Goal: Information Seeking & Learning: Learn about a topic

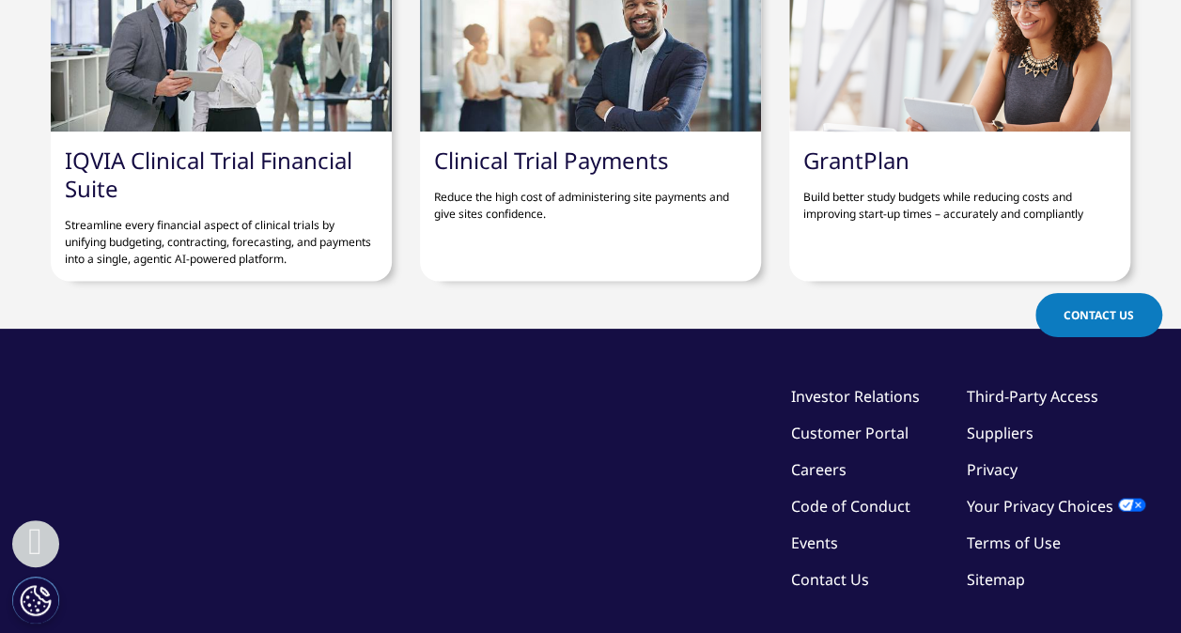
scroll to position [1785, 0]
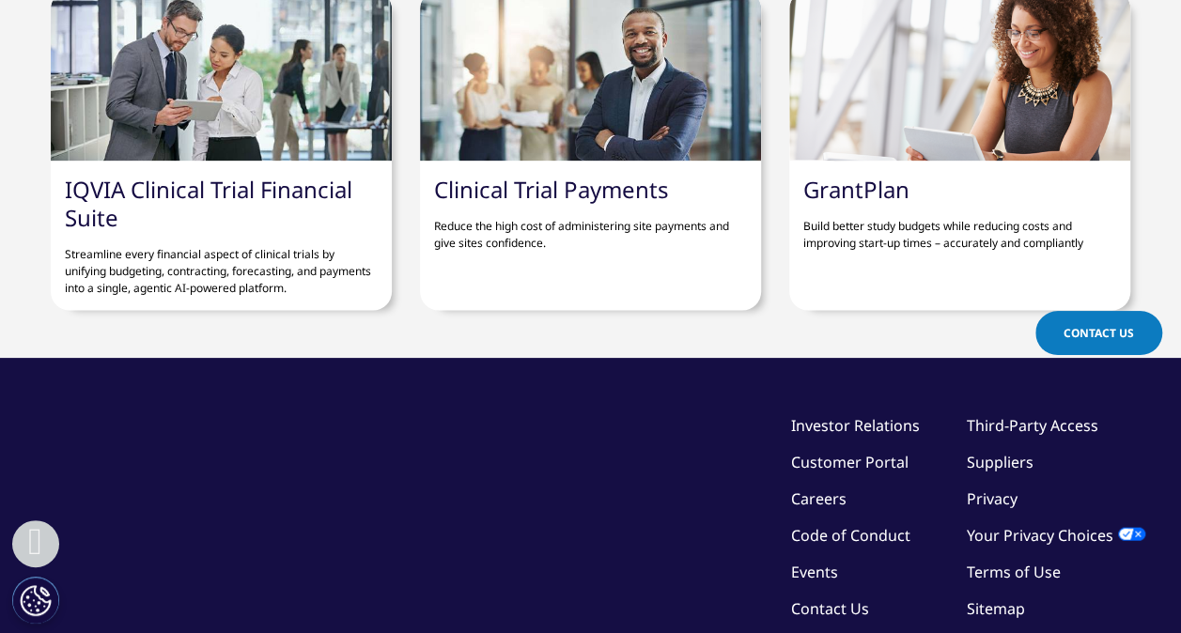
click at [559, 184] on link "Clinical Trial Payments" at bounding box center [551, 189] width 235 height 31
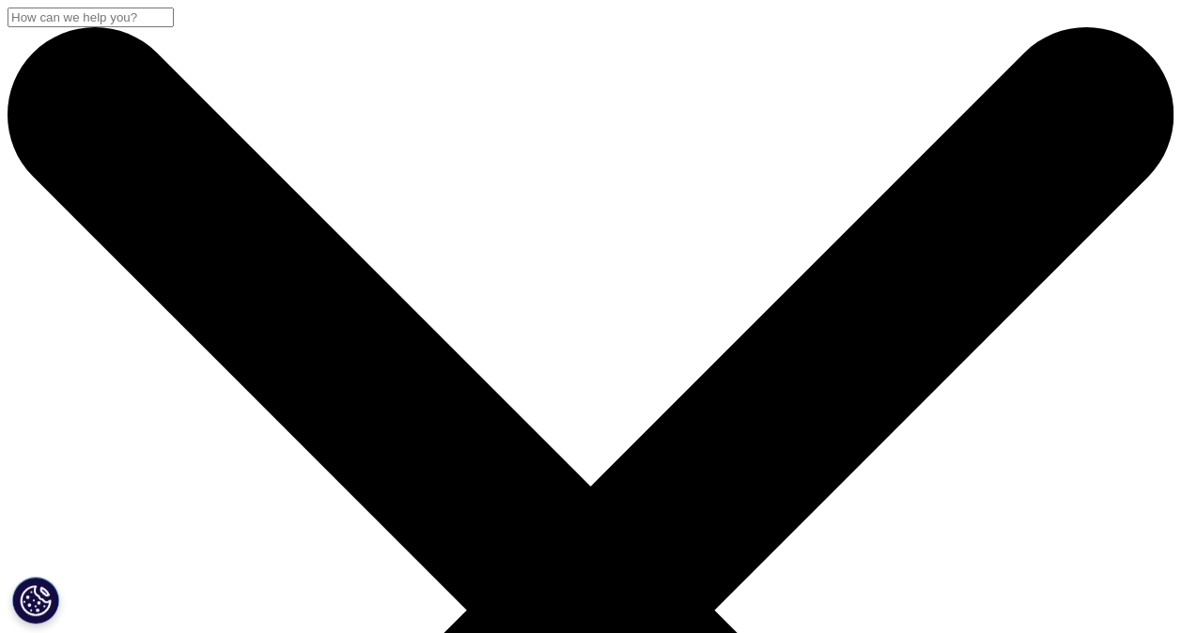
drag, startPoint x: 70, startPoint y: 453, endPoint x: 199, endPoint y: 554, distance: 164.7
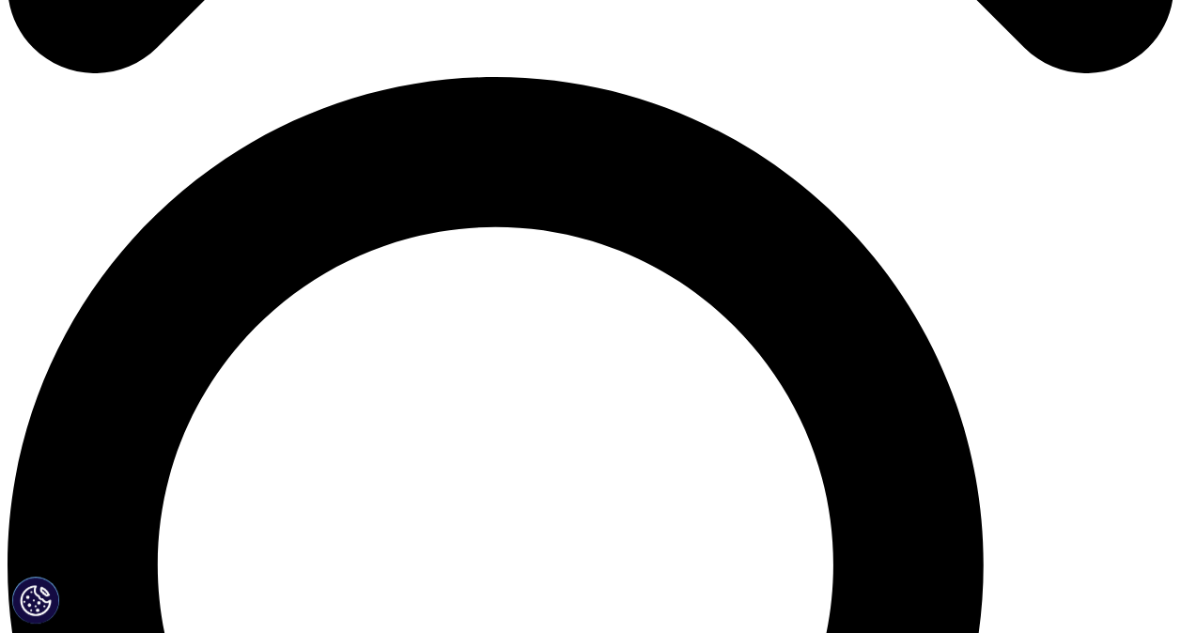
scroll to position [1128, 0]
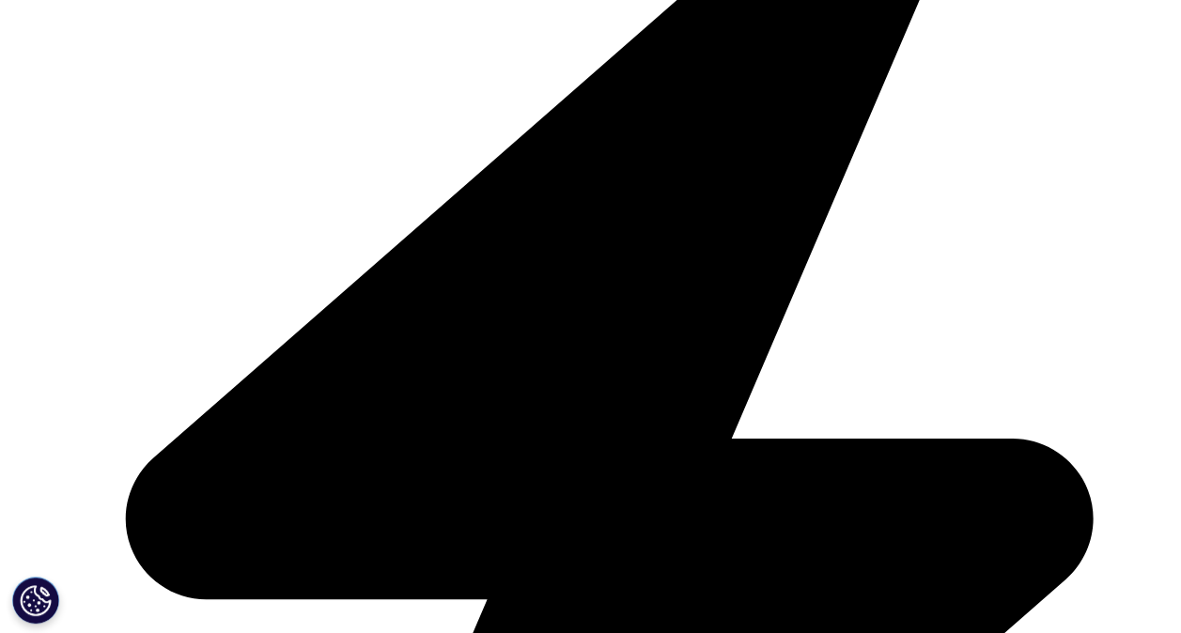
drag, startPoint x: 204, startPoint y: 241, endPoint x: 350, endPoint y: 289, distance: 154.2
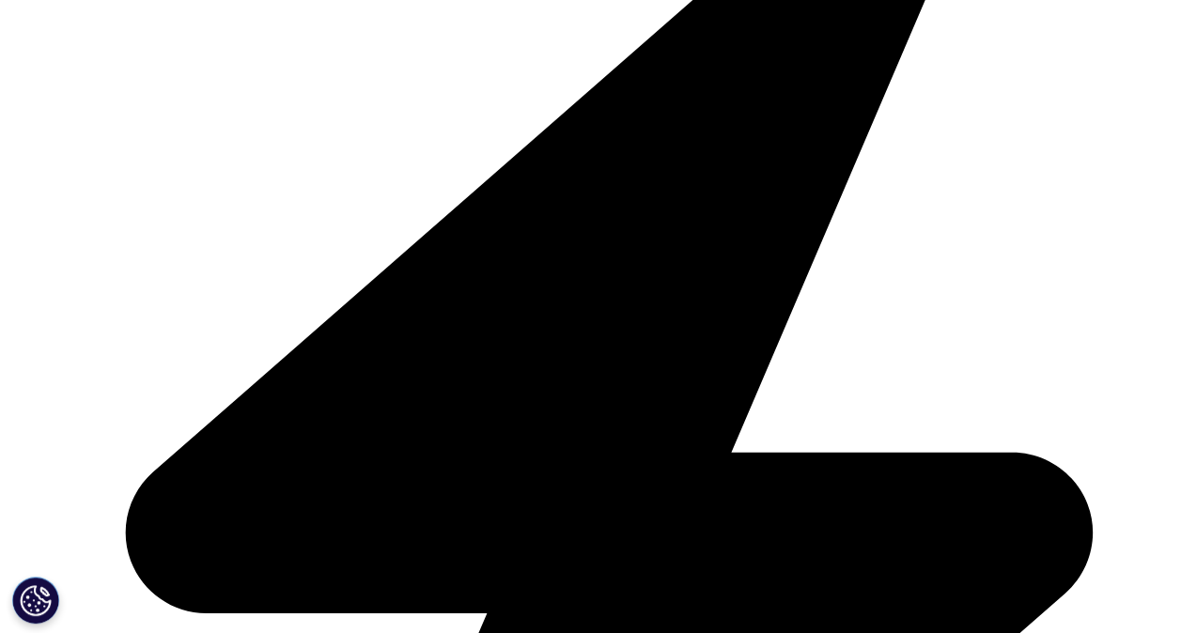
drag, startPoint x: 350, startPoint y: 289, endPoint x: 209, endPoint y: 297, distance: 142.1
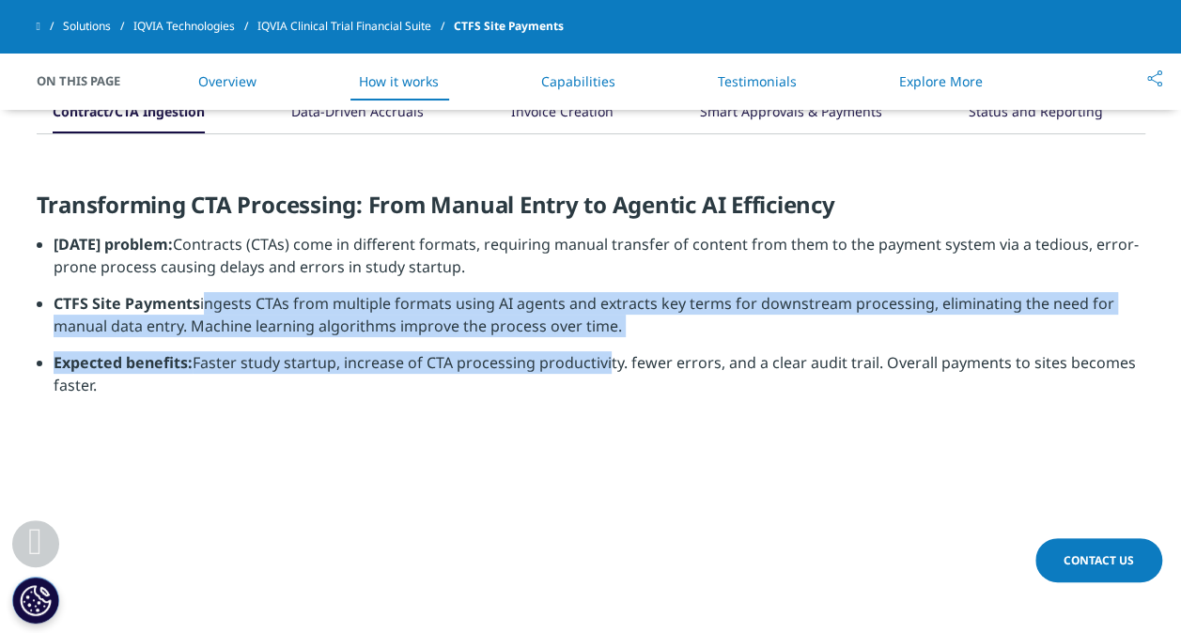
drag, startPoint x: 203, startPoint y: 299, endPoint x: 603, endPoint y: 356, distance: 404.4
click at [603, 356] on ul "Today’s problem: Contracts (CTAs) come in different formats, requiring manual t…" at bounding box center [591, 322] width 1109 height 178
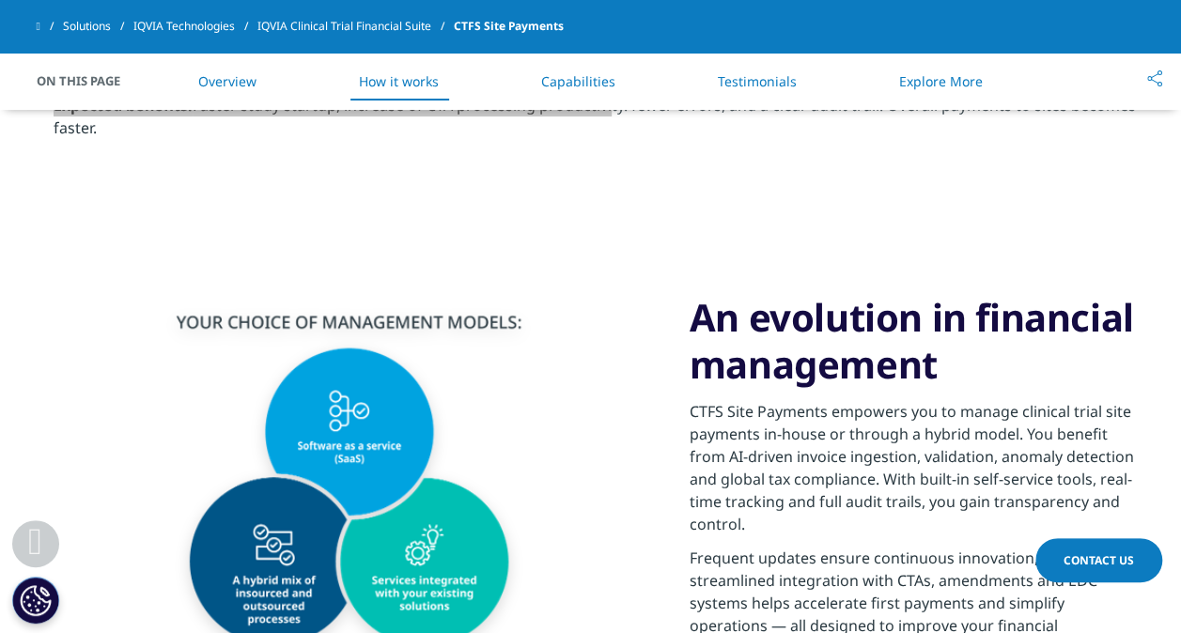
scroll to position [1503, 0]
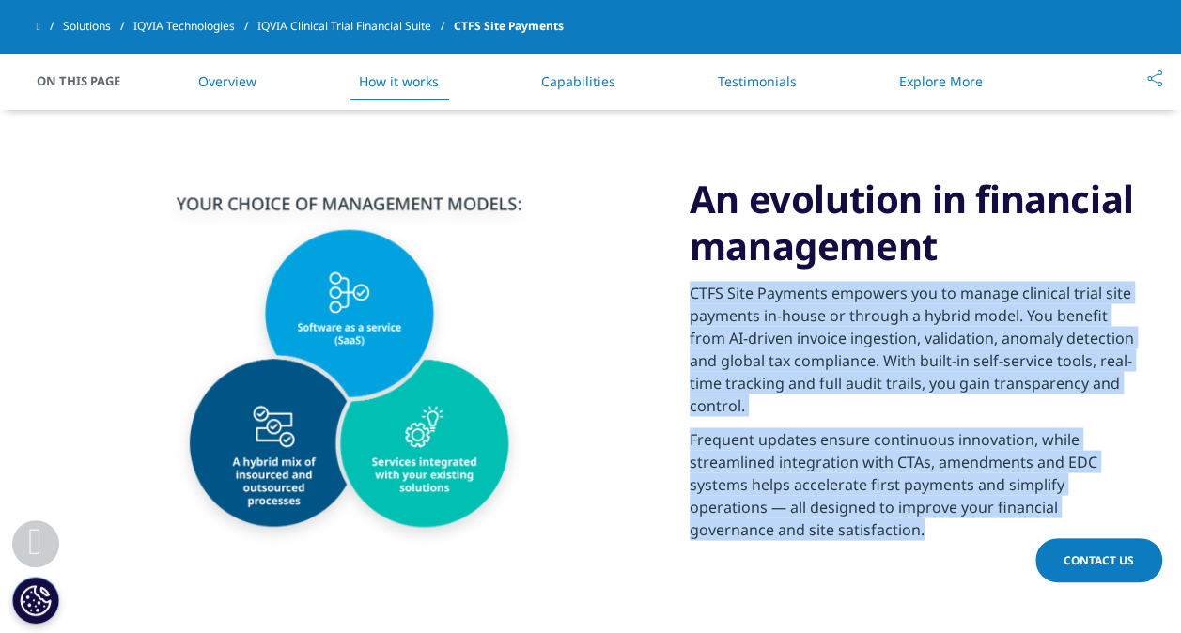
drag, startPoint x: 693, startPoint y: 290, endPoint x: 1021, endPoint y: 503, distance: 390.7
click at [1021, 503] on div "CTFS Site Payments empowers you to manage clinical trial site payments in-house…" at bounding box center [918, 411] width 456 height 282
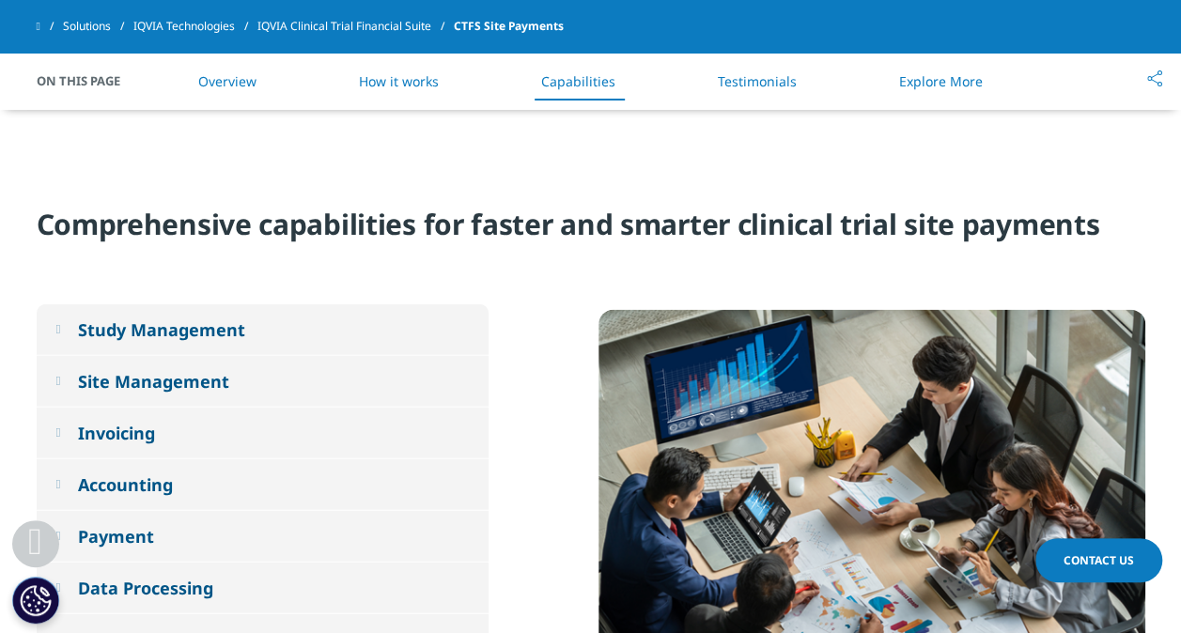
scroll to position [1973, 0]
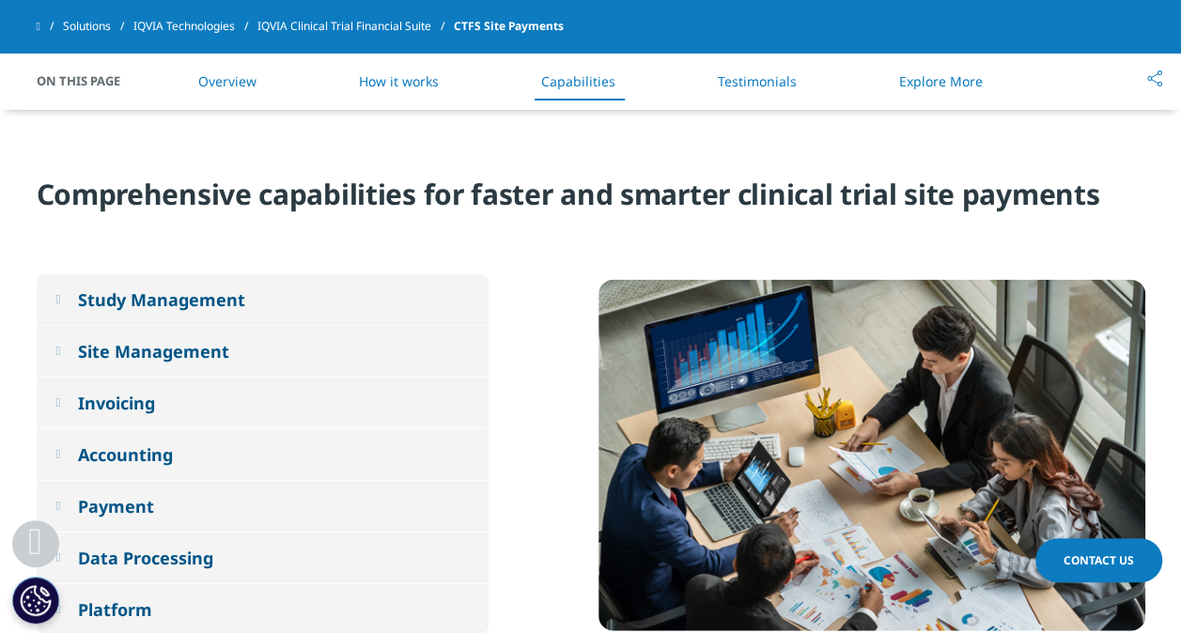
click at [60, 345] on em at bounding box center [57, 351] width 5 height 12
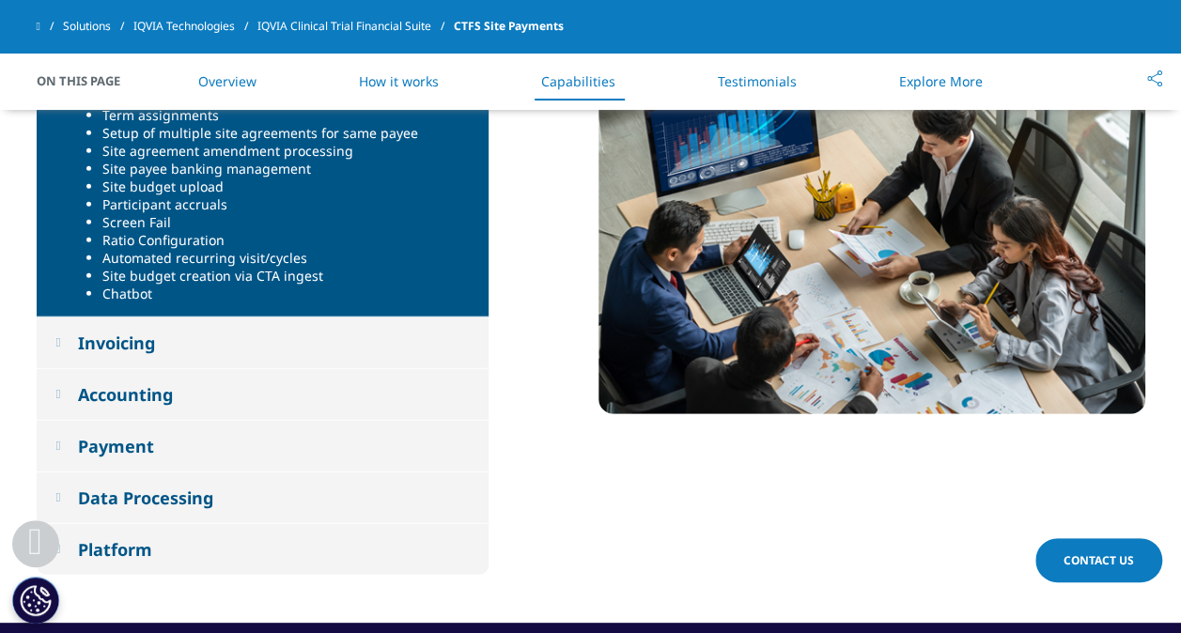
scroll to position [2349, 0]
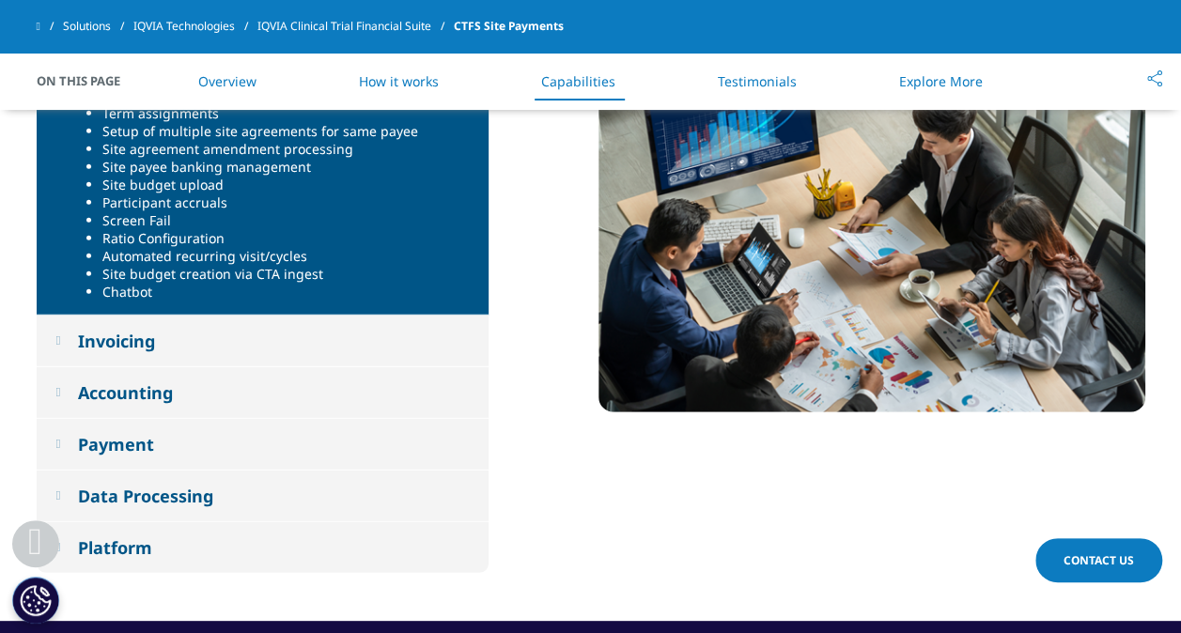
click at [90, 330] on div "Invoicing" at bounding box center [116, 341] width 77 height 23
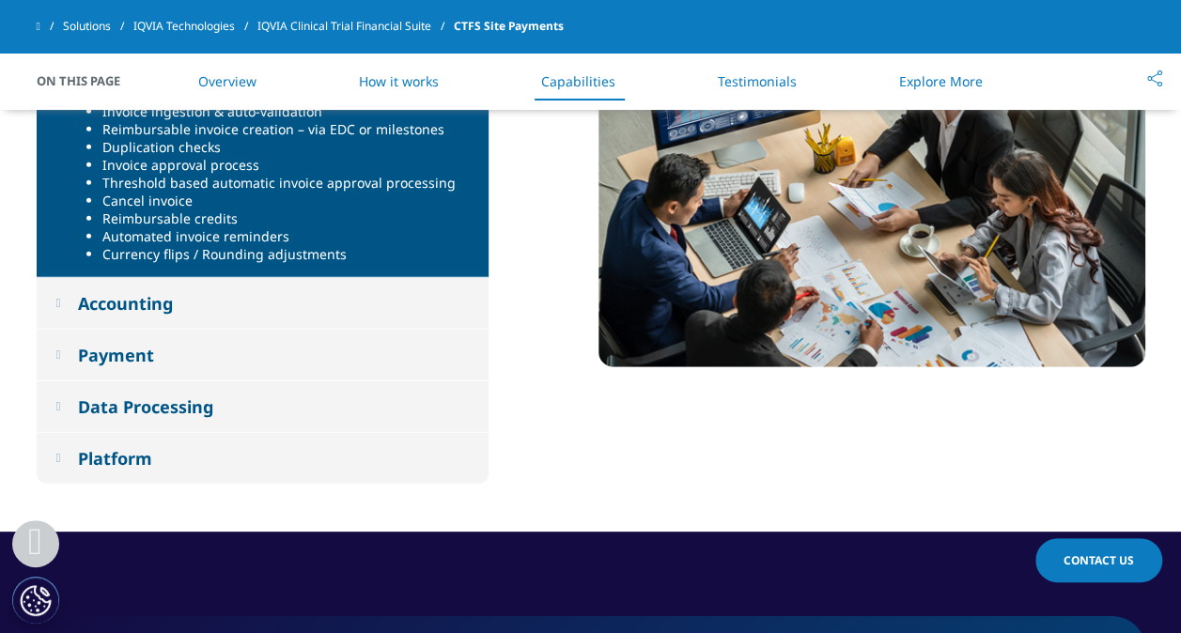
click at [90, 330] on button "Payment" at bounding box center [263, 355] width 452 height 51
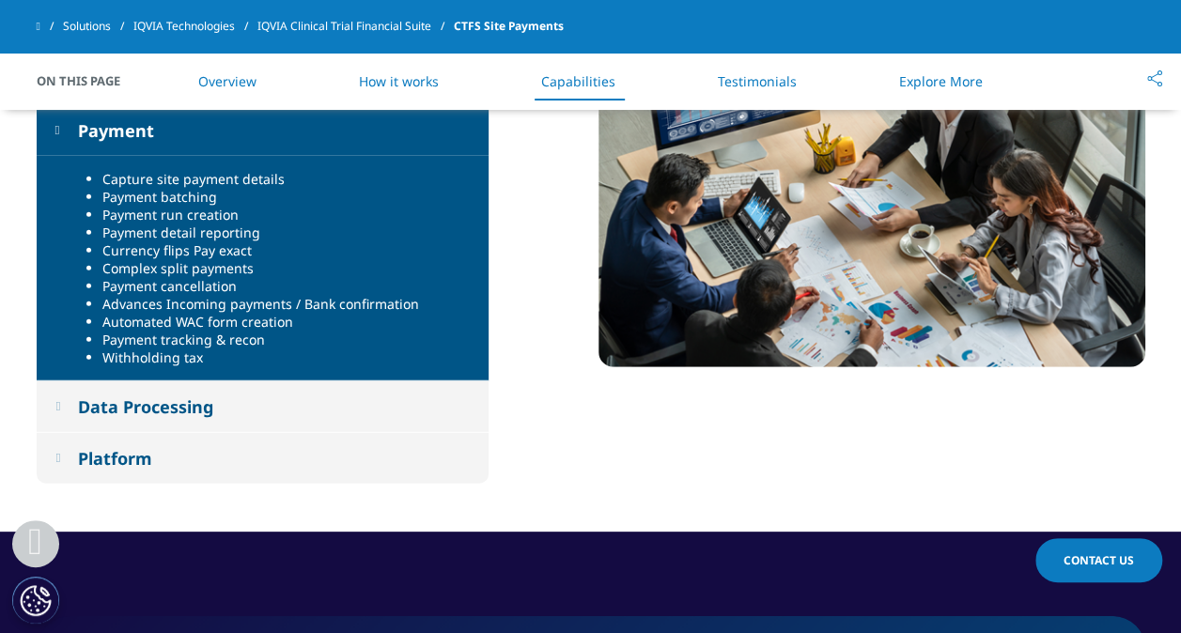
scroll to position [2255, 0]
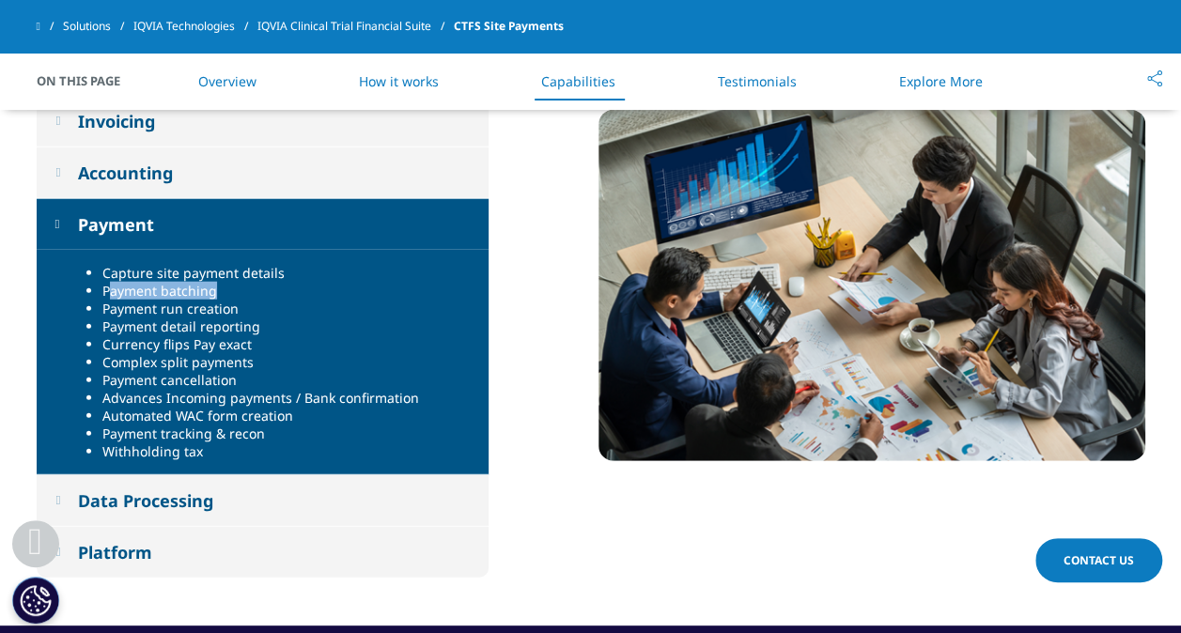
drag, startPoint x: 106, startPoint y: 267, endPoint x: 235, endPoint y: 276, distance: 129.1
click at [235, 276] on ul "Capture site payment details Payment batching Payment run creation Payment deta…" at bounding box center [279, 362] width 391 height 196
drag, startPoint x: 235, startPoint y: 276, endPoint x: 232, endPoint y: 307, distance: 31.1
click at [232, 318] on li "Payment detail reporting" at bounding box center [288, 327] width 372 height 18
drag, startPoint x: 232, startPoint y: 307, endPoint x: 211, endPoint y: 366, distance: 62.7
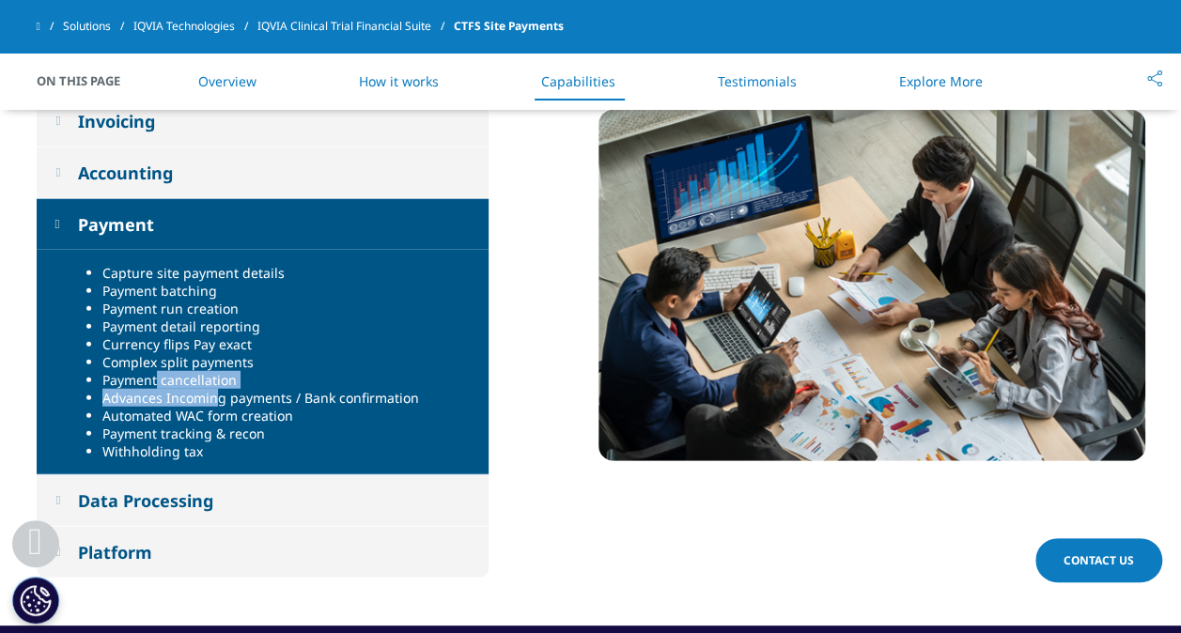
click at [211, 366] on ul "Capture site payment details Payment batching Payment run creation Payment deta…" at bounding box center [279, 362] width 391 height 196
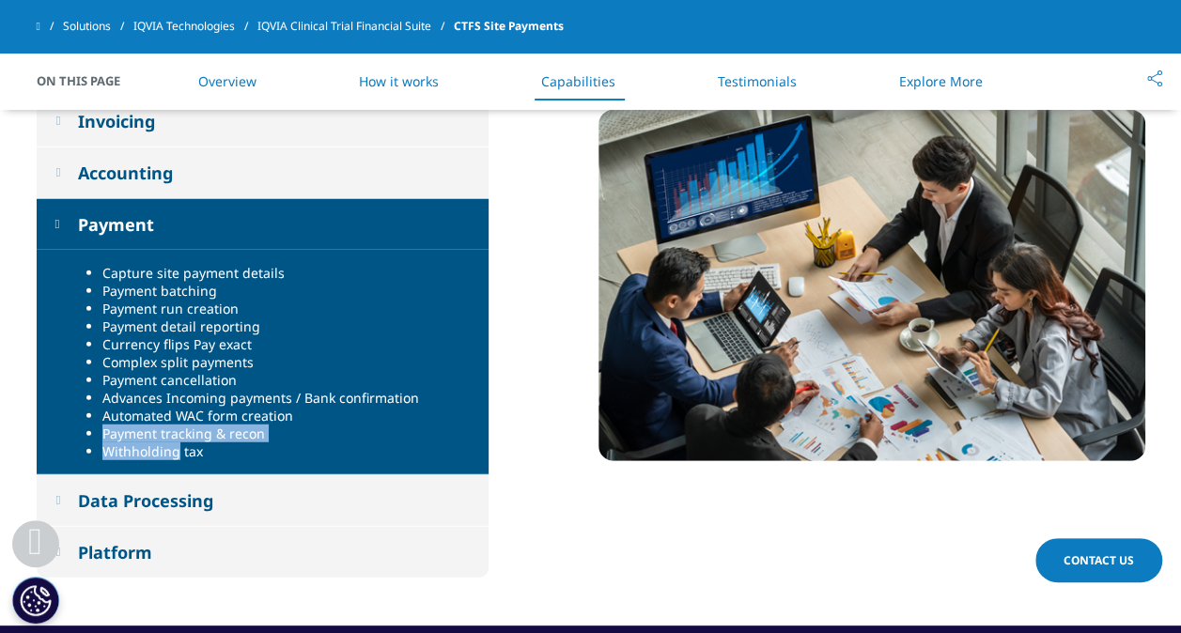
drag, startPoint x: 211, startPoint y: 366, endPoint x: 178, endPoint y: 423, distance: 65.7
click at [178, 423] on ul "Capture site payment details Payment batching Payment run creation Payment deta…" at bounding box center [279, 362] width 391 height 196
click at [594, 484] on div "Study Management Study creation and management Study attachments Study holdback…" at bounding box center [591, 308] width 1109 height 633
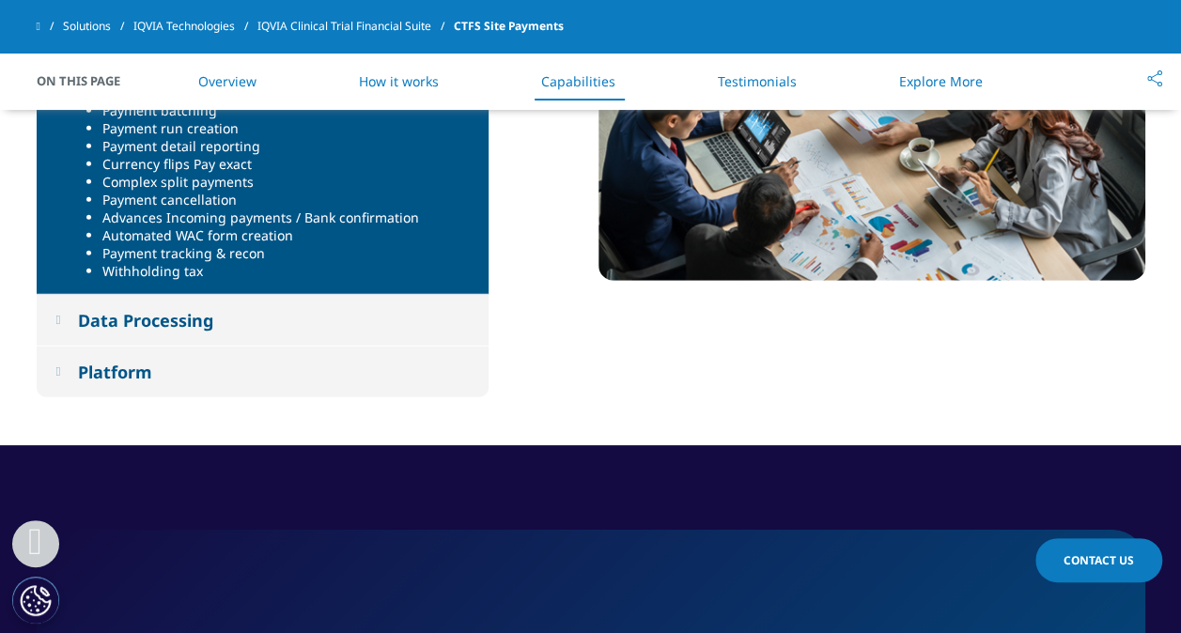
scroll to position [2443, 0]
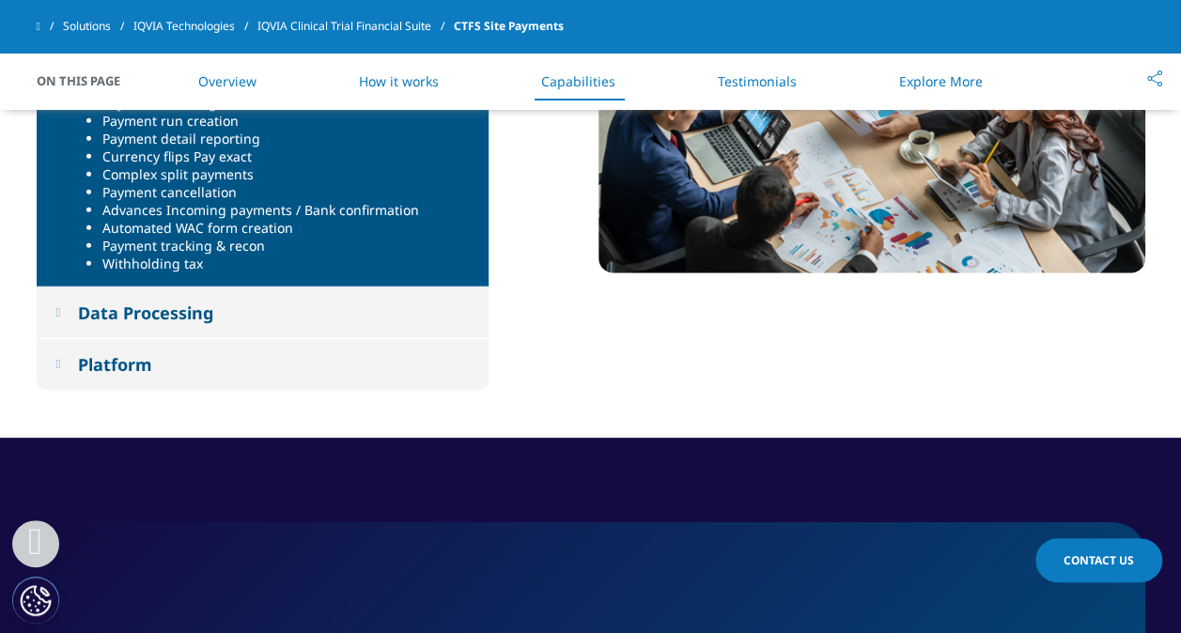
click at [153, 302] on div "Data Processing" at bounding box center [145, 313] width 135 height 23
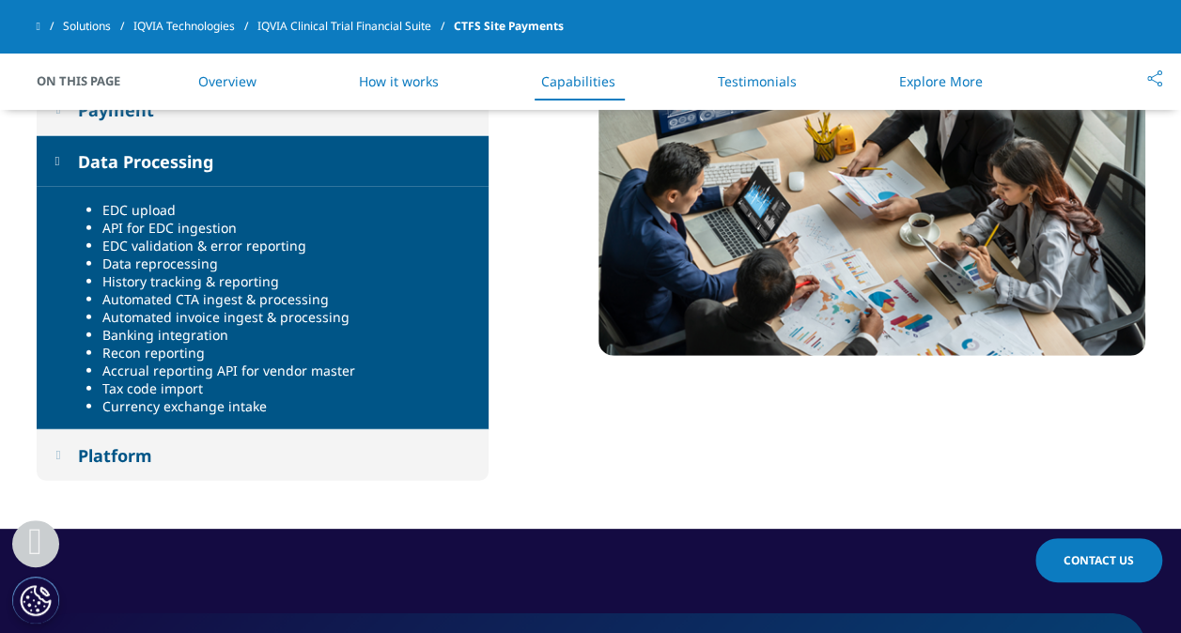
scroll to position [2255, 0]
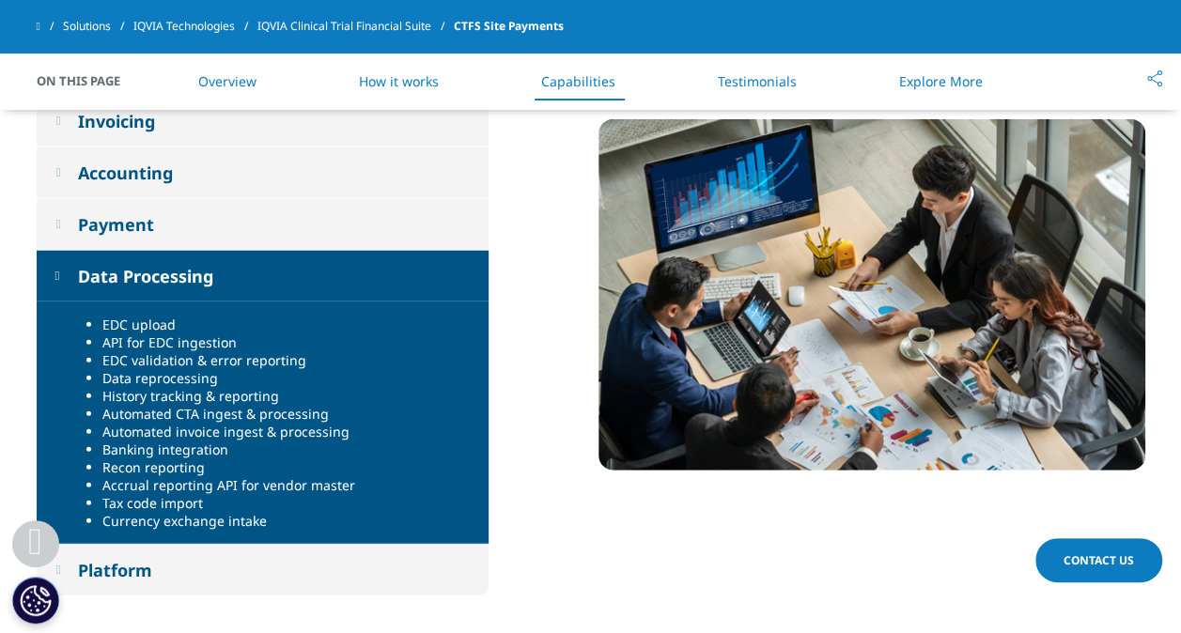
click at [665, 489] on div "Study Management Study creation and management Study attachments Study holdback…" at bounding box center [591, 317] width 1109 height 651
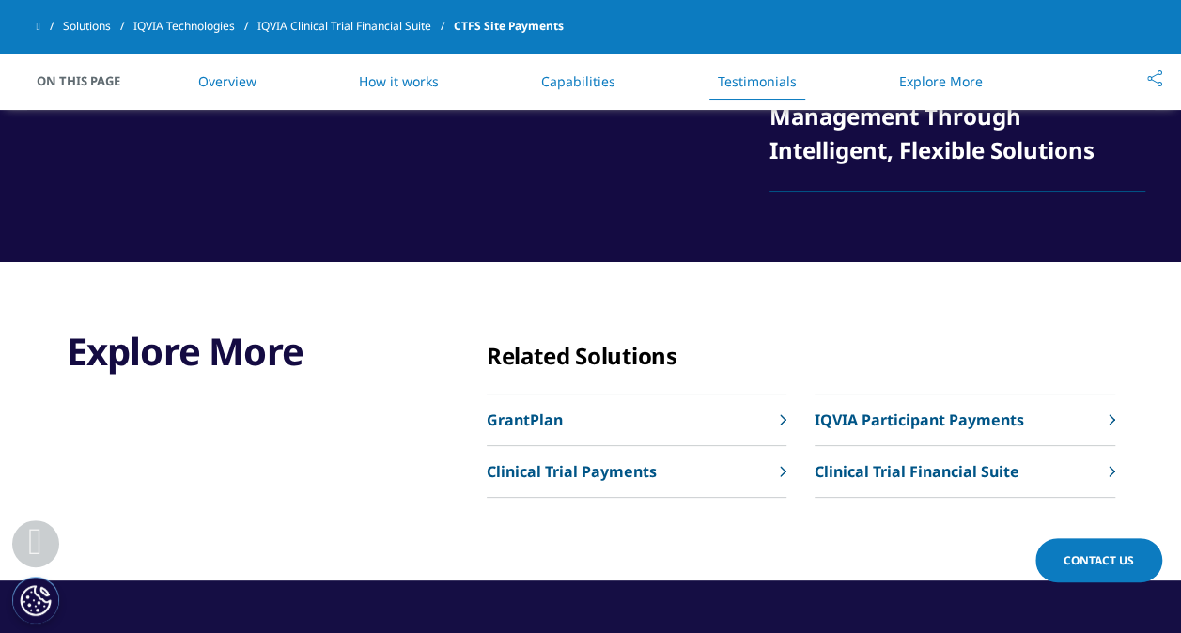
scroll to position [4604, 0]
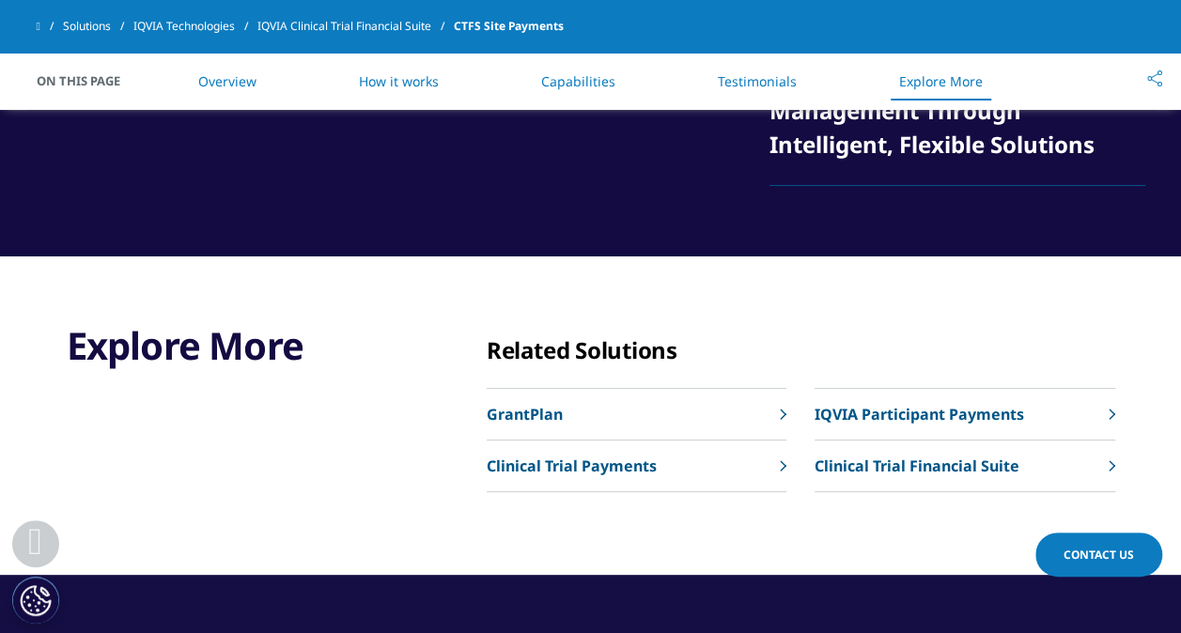
click at [537, 426] on p "GrantPlan" at bounding box center [525, 414] width 76 height 23
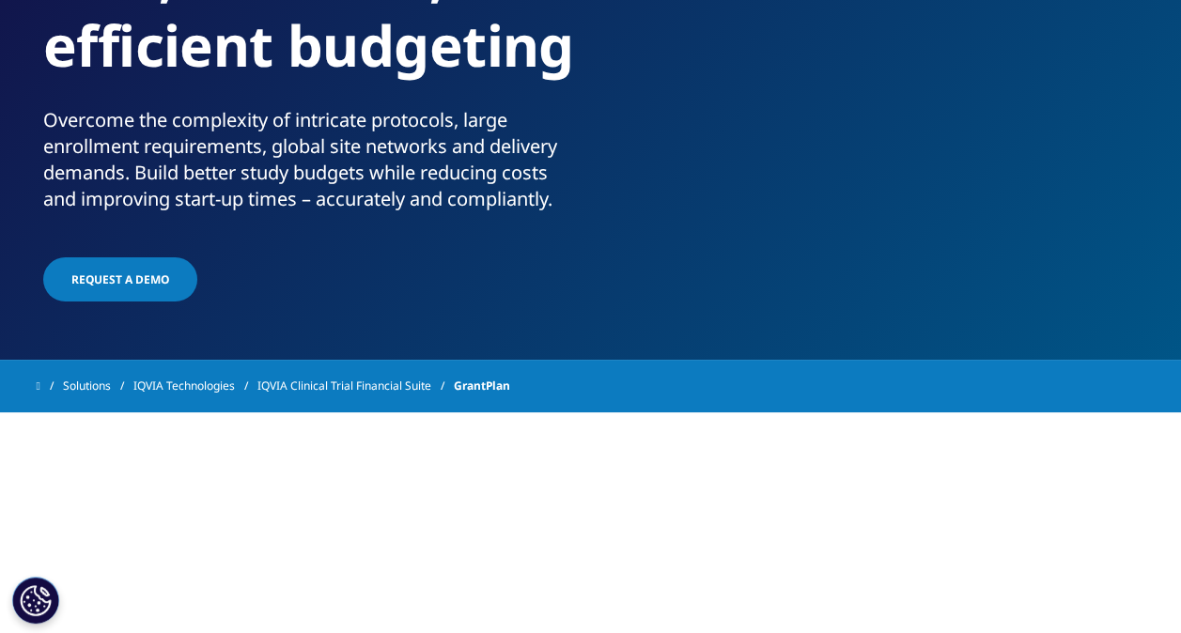
scroll to position [282, 0]
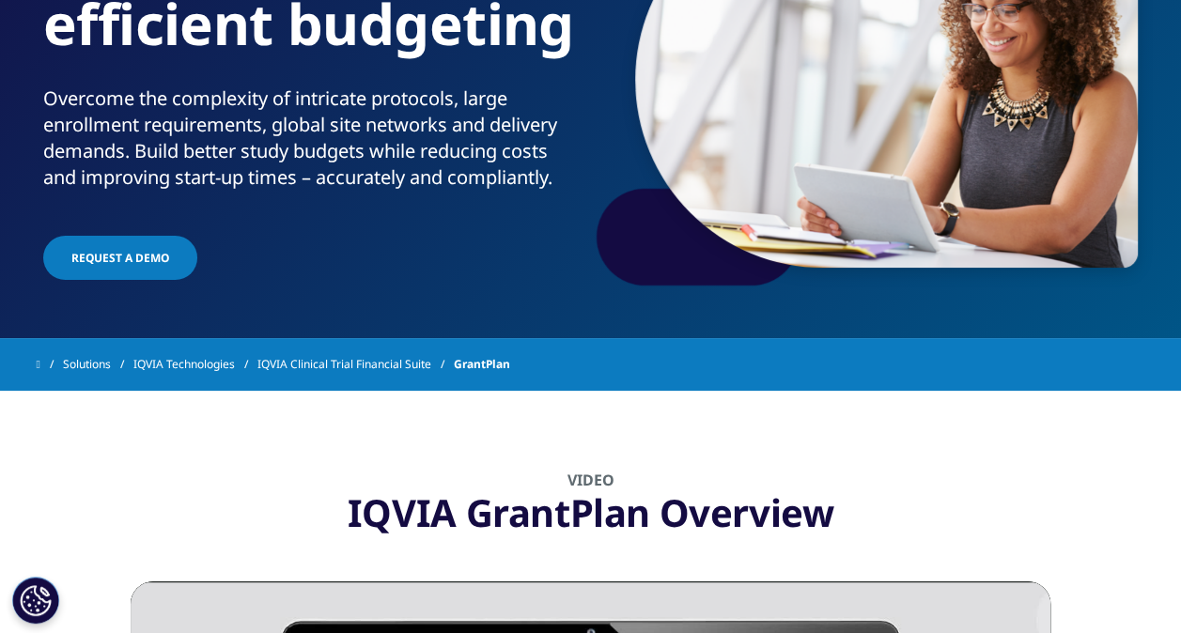
click at [112, 259] on span "Request a Demo" at bounding box center [120, 258] width 98 height 16
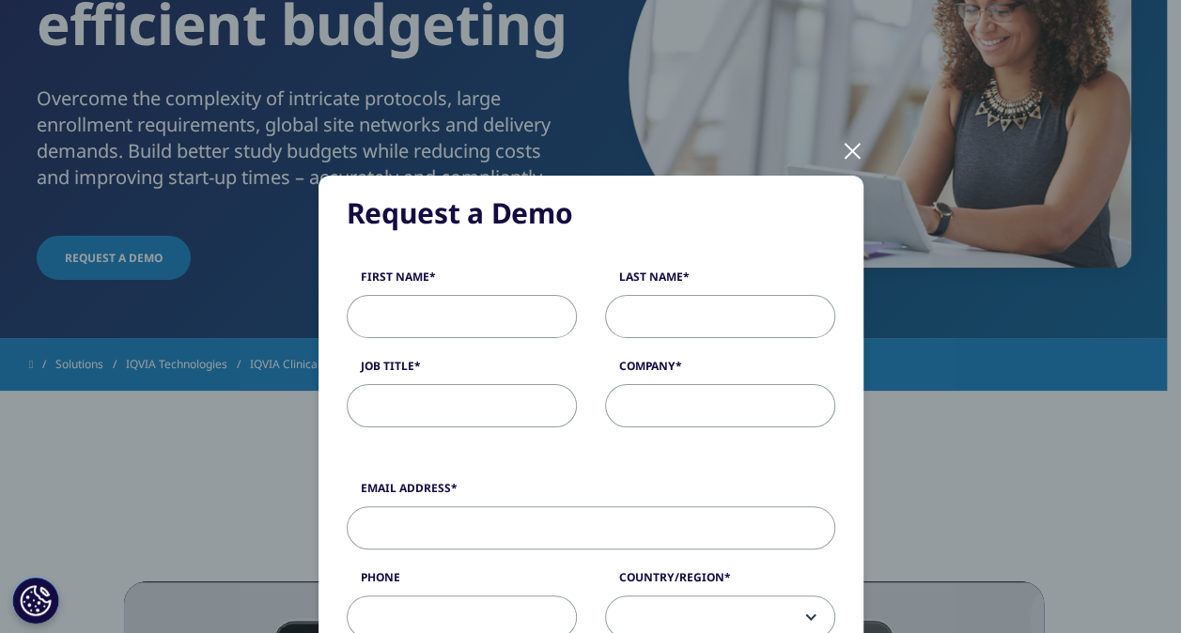
click at [848, 143] on div at bounding box center [853, 150] width 22 height 52
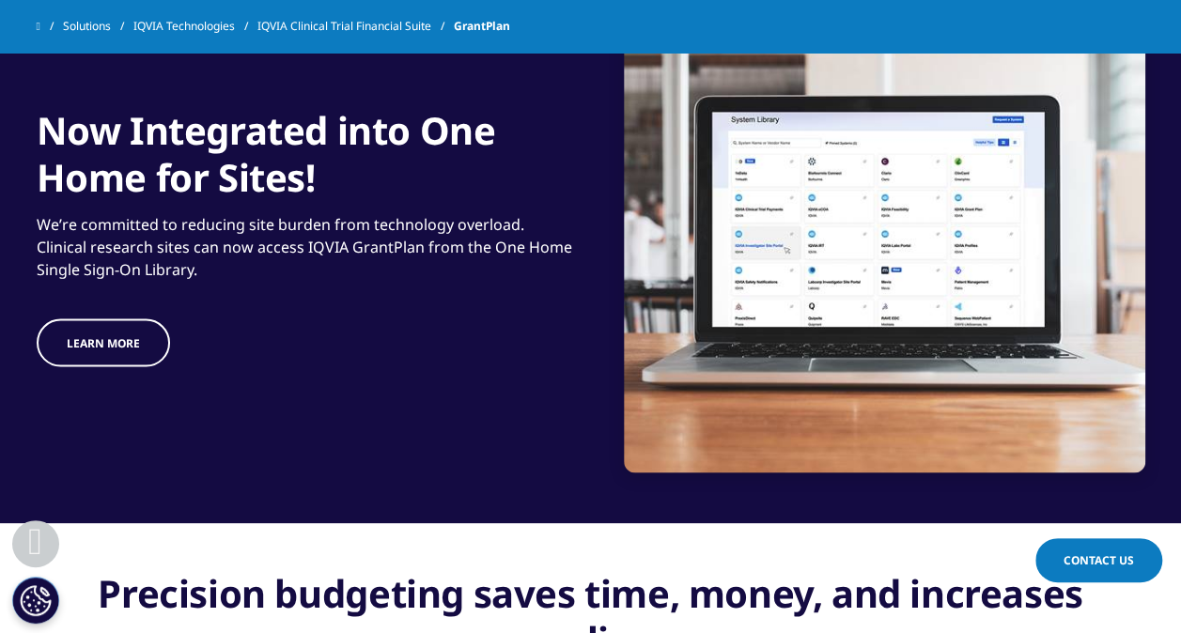
scroll to position [1503, 0]
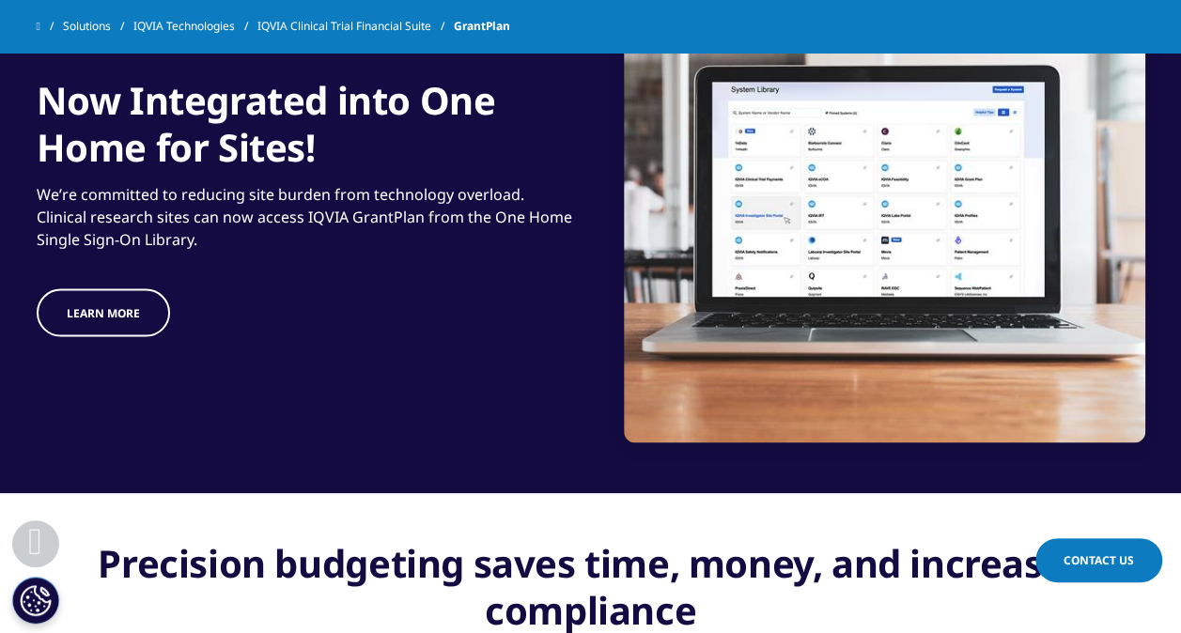
click at [814, 210] on img at bounding box center [884, 200] width 521 height 485
click at [89, 325] on link "LEARN MORE" at bounding box center [103, 312] width 133 height 48
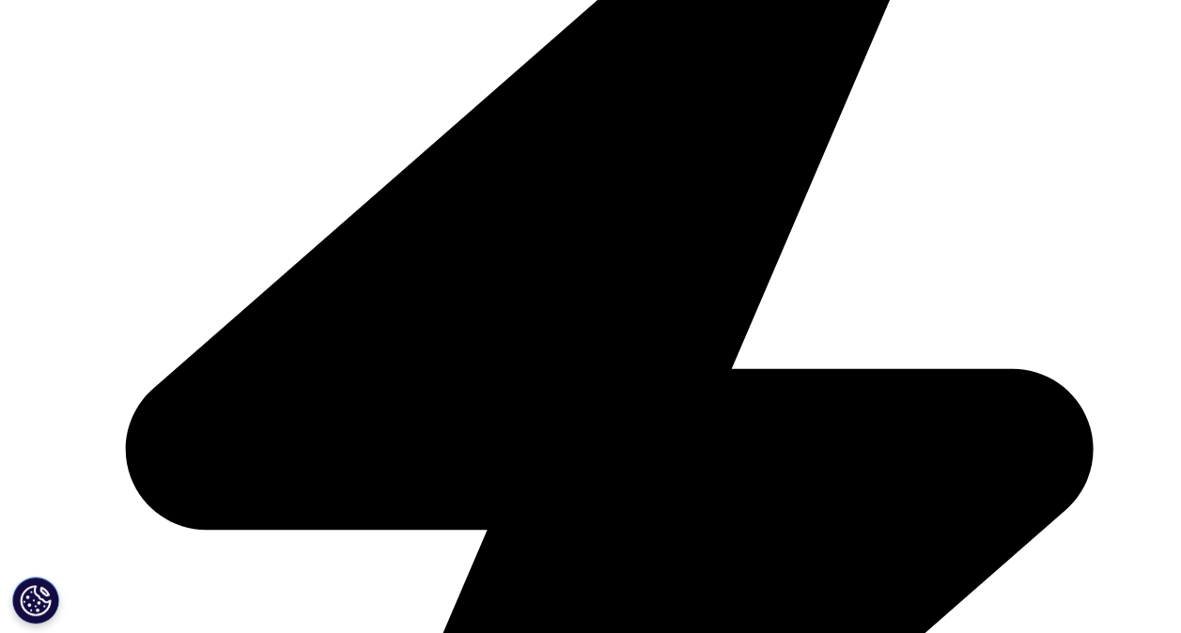
scroll to position [846, 0]
